Goal: Navigation & Orientation: Understand site structure

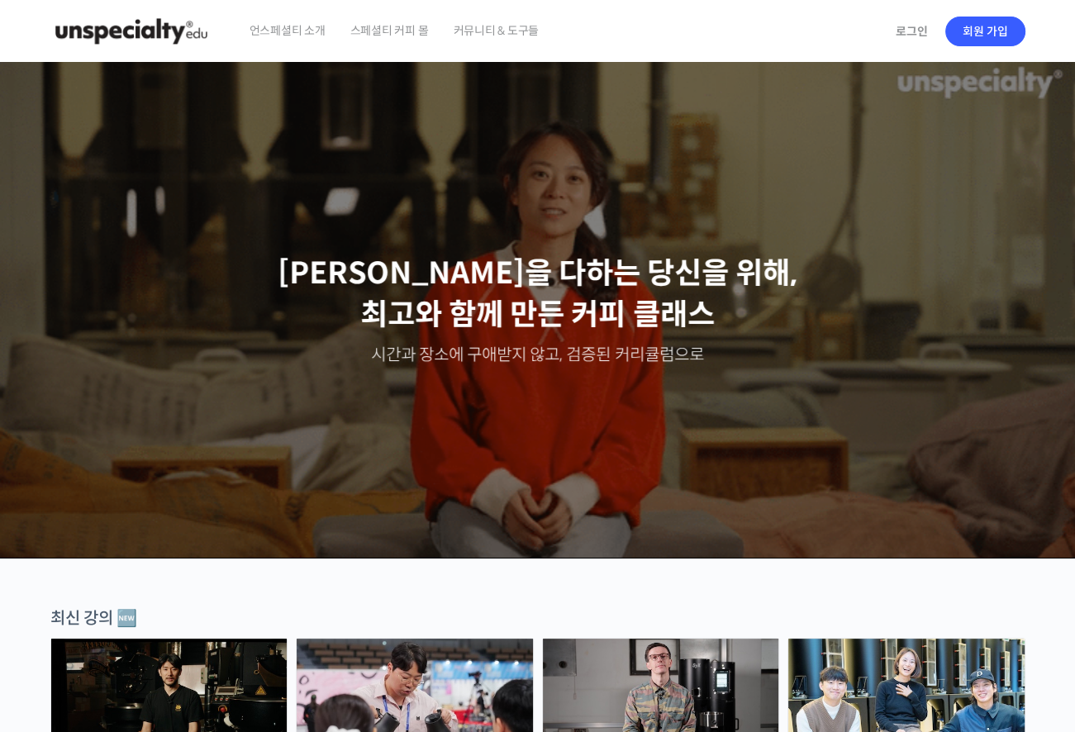
click at [391, 23] on span "스페셜티 커피 몰" at bounding box center [389, 30] width 78 height 63
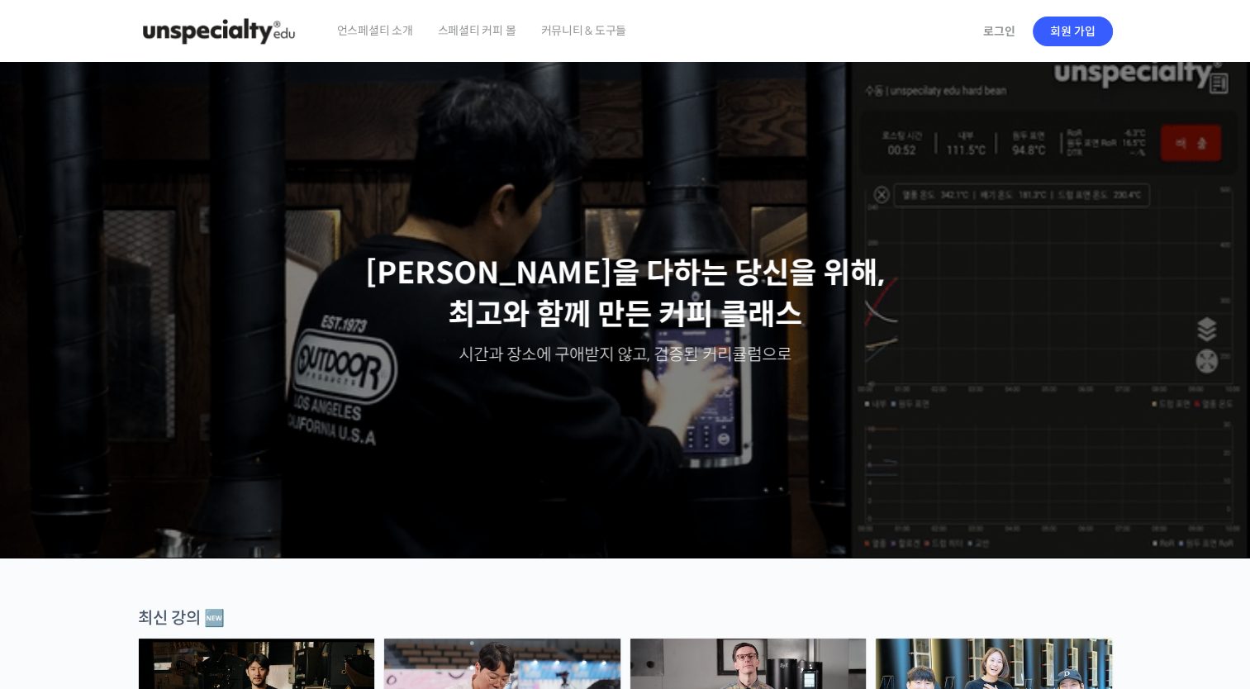
click at [558, 38] on span "커뮤니티 & 도구들" at bounding box center [583, 30] width 86 height 63
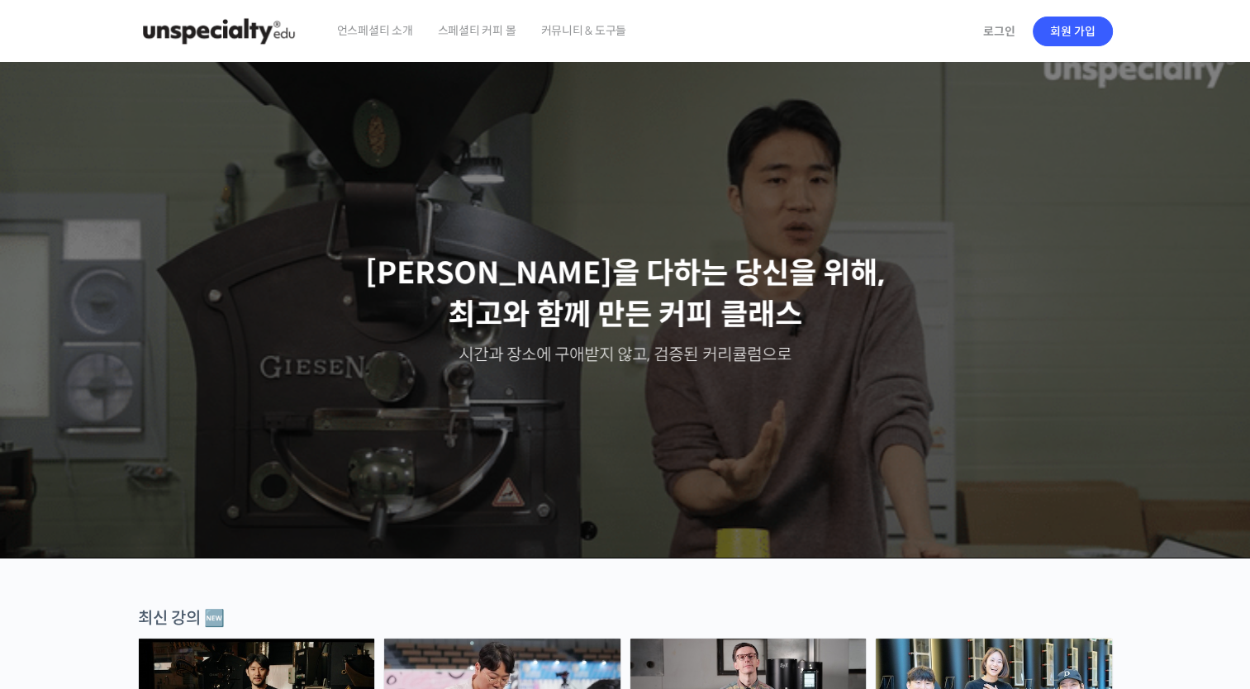
click at [351, 31] on span "언스페셜티 소개" at bounding box center [375, 30] width 76 height 63
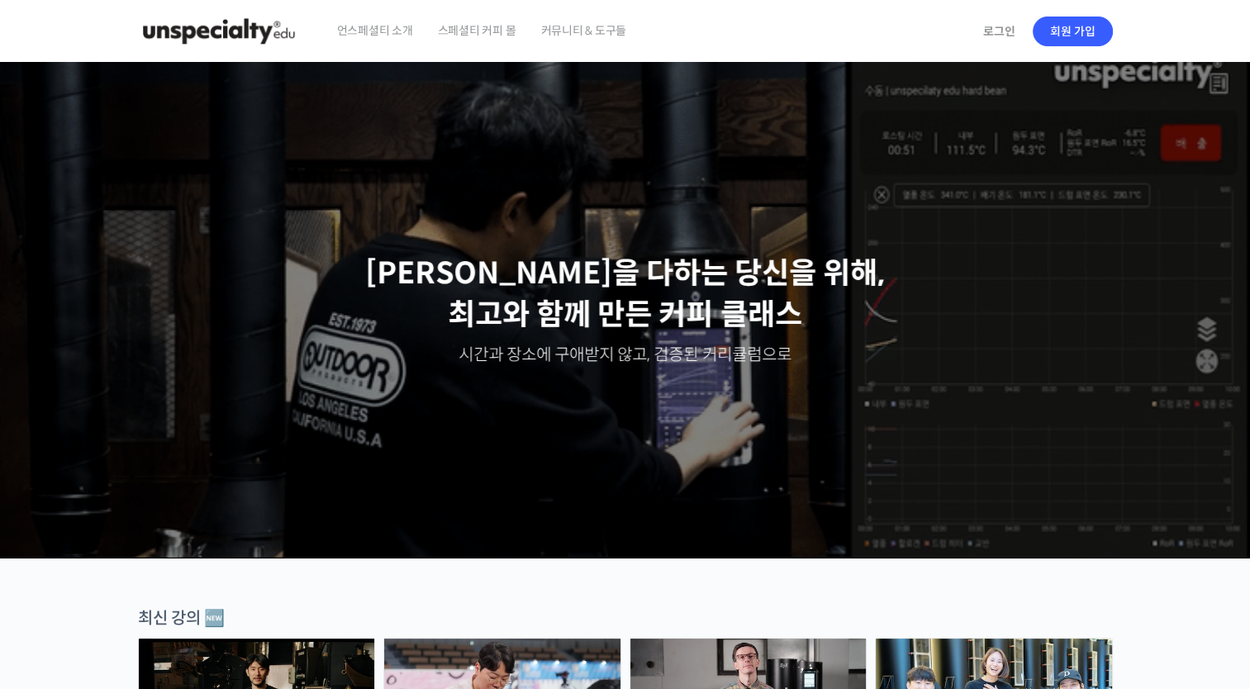
click at [577, 28] on span "커뮤니티 & 도구들" at bounding box center [583, 30] width 86 height 63
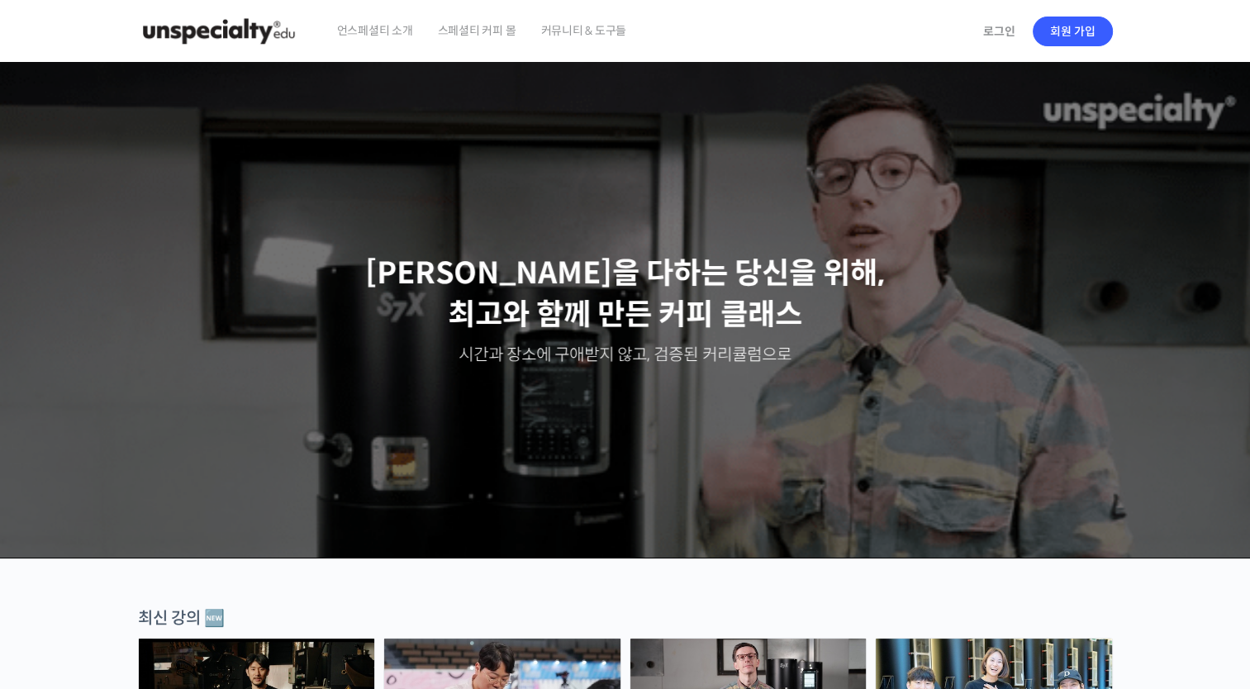
click at [370, 27] on span "언스페셜티 소개" at bounding box center [375, 30] width 76 height 63
